Goal: Obtain resource: Obtain resource

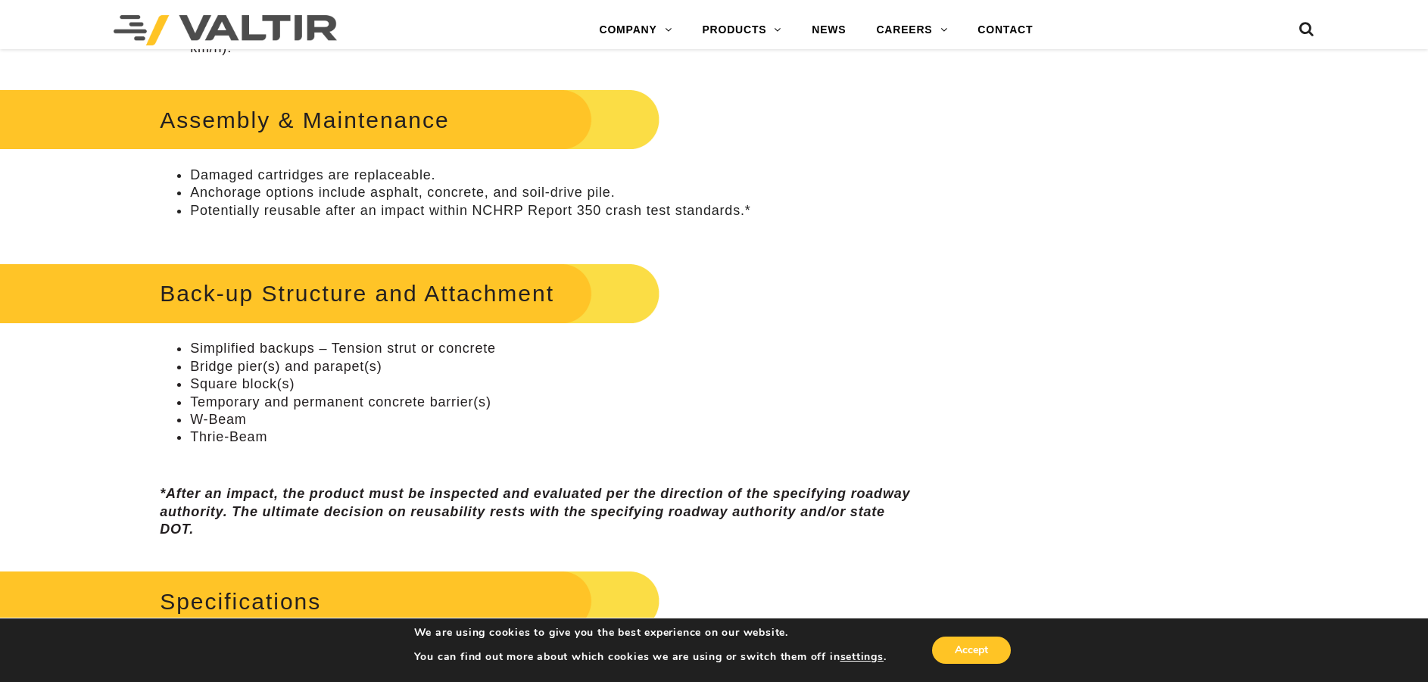
scroll to position [1363, 0]
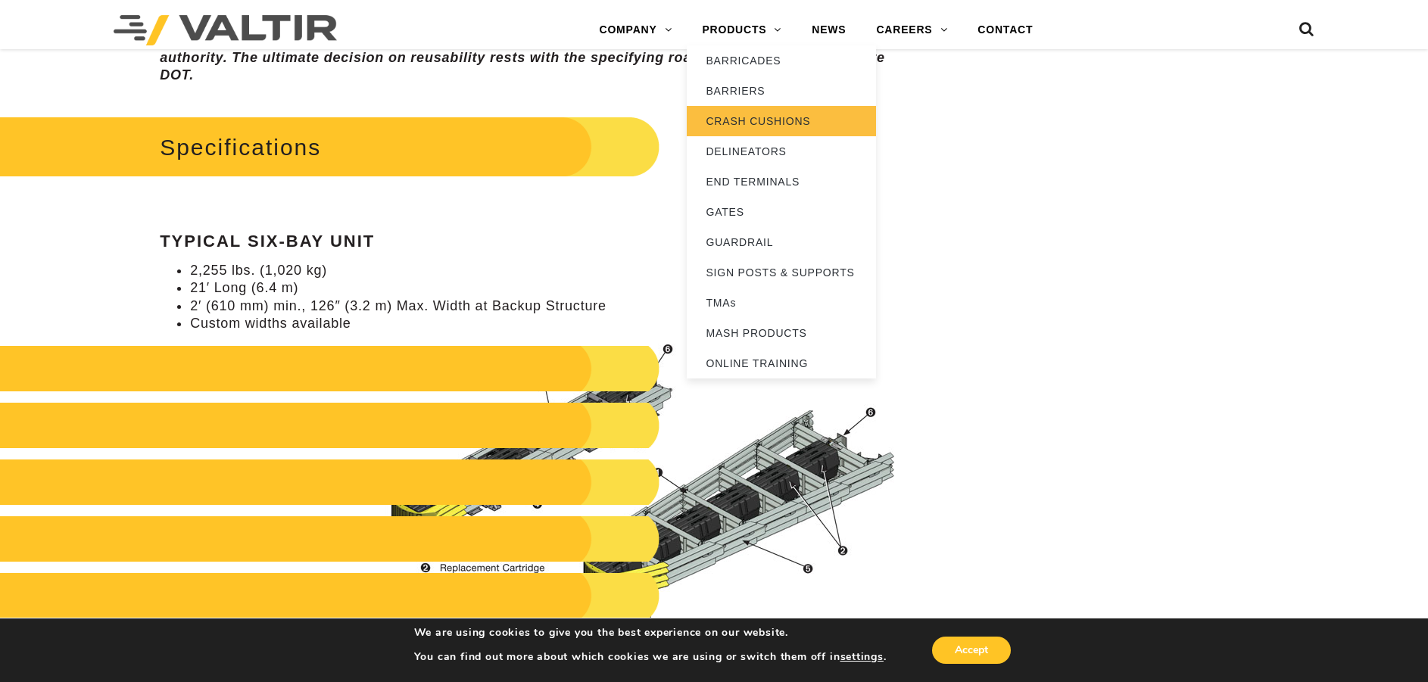
click at [725, 121] on link "CRASH CUSHIONS" at bounding box center [781, 121] width 189 height 30
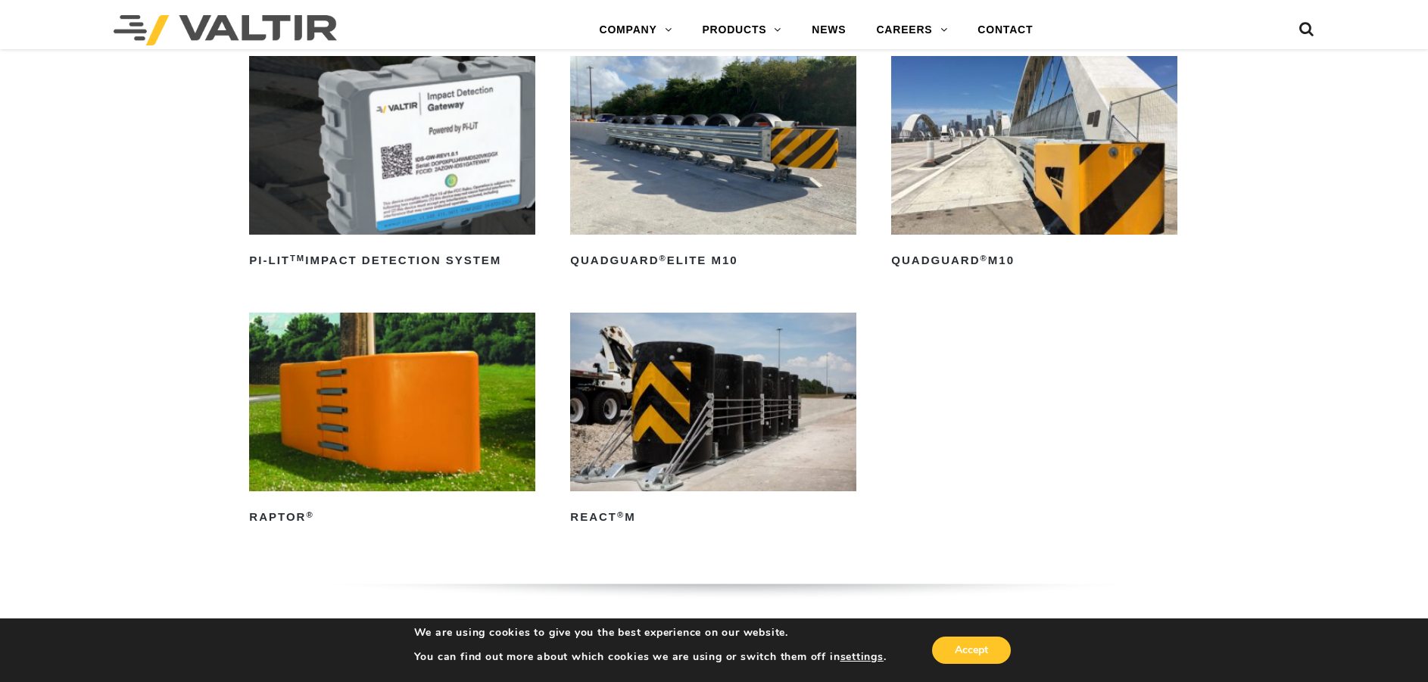
scroll to position [454, 0]
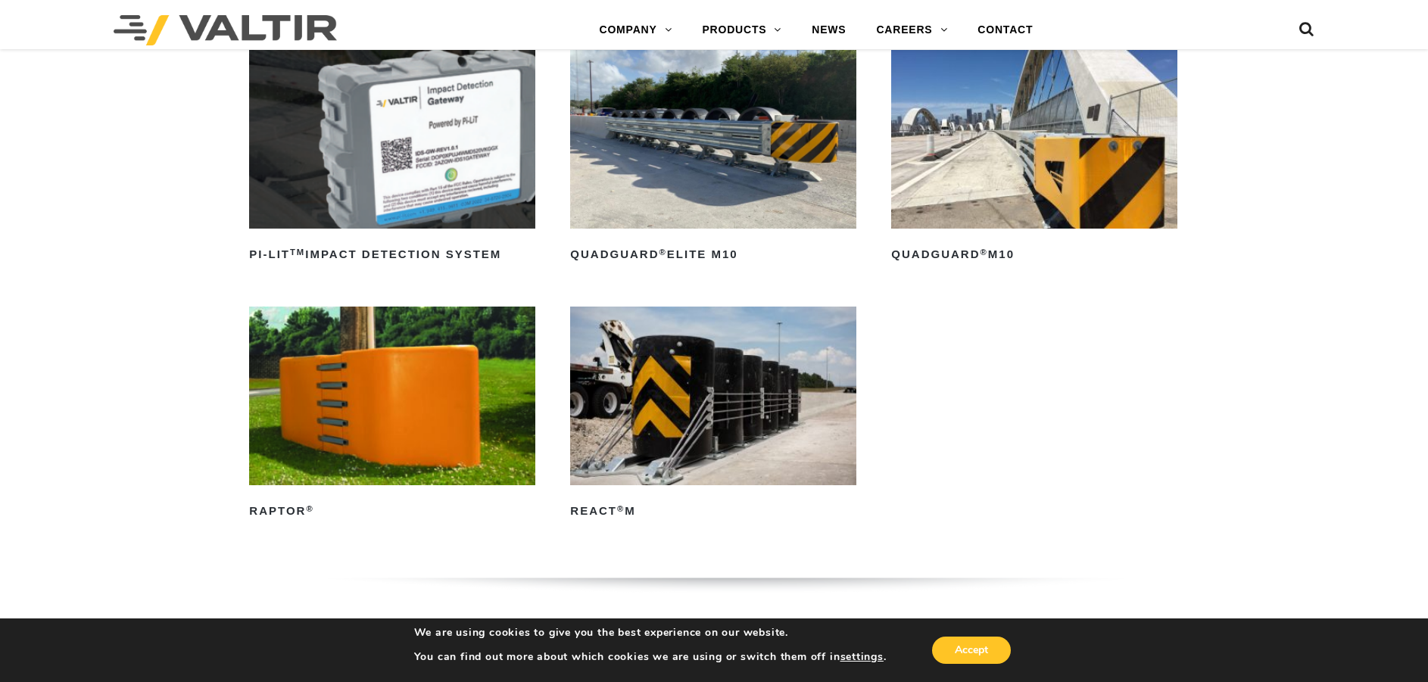
click at [960, 201] on img at bounding box center [1033, 139] width 285 height 179
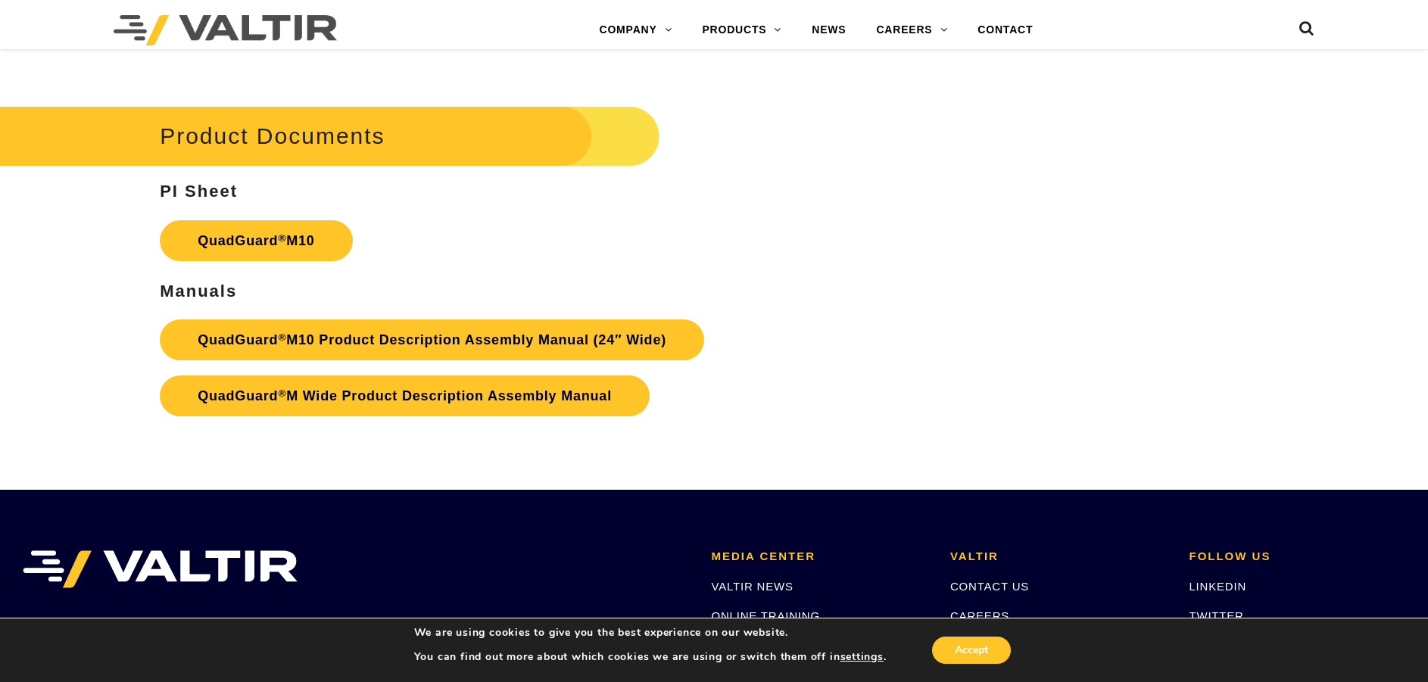
scroll to position [5603, 0]
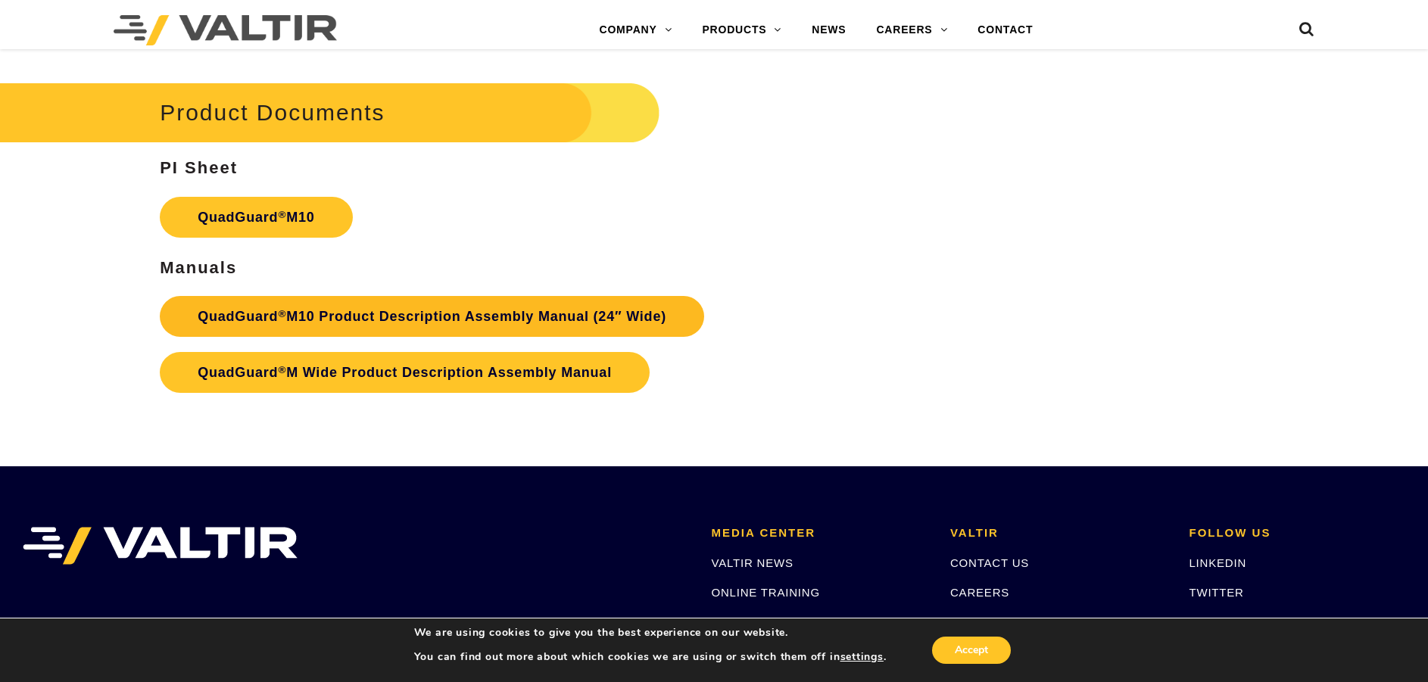
click at [508, 326] on link "QuadGuard ® M10 Product Description Assembly Manual (24″ Wide)" at bounding box center [432, 316] width 544 height 41
